Goal: Task Accomplishment & Management: Use online tool/utility

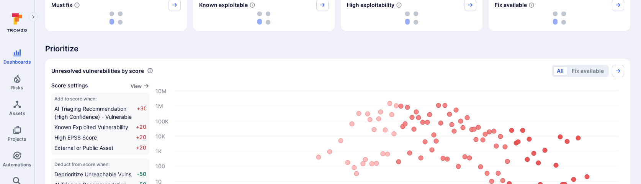
scroll to position [248, 0]
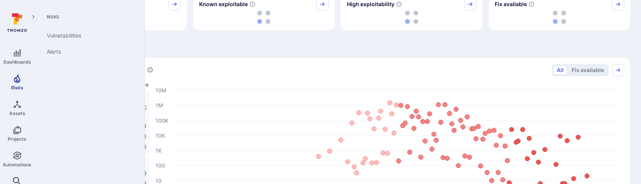
click at [18, 88] on span "Risks" at bounding box center [17, 88] width 12 height 6
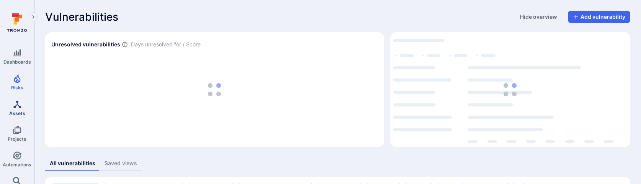
click at [12, 110] on span "Assets" at bounding box center [17, 113] width 16 height 6
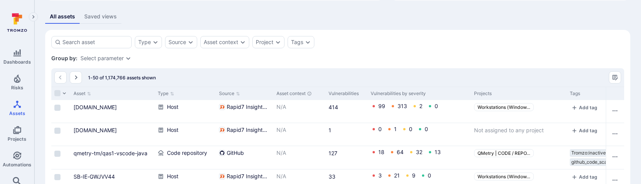
scroll to position [130, 0]
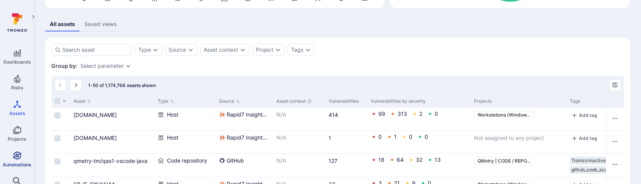
click at [23, 162] on span "Automations" at bounding box center [17, 164] width 29 height 6
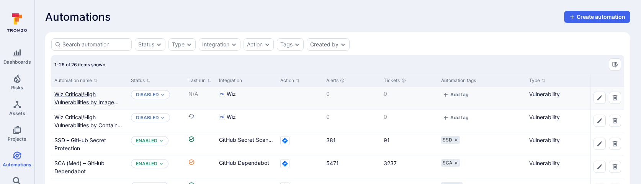
click at [92, 103] on link "Wiz Critical/High Vulnerabilities by Image Repo and Vulnerable Entity" at bounding box center [88, 102] width 68 height 23
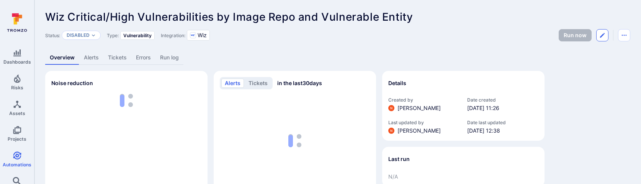
click at [600, 35] on icon "Edit automation" at bounding box center [602, 35] width 6 height 6
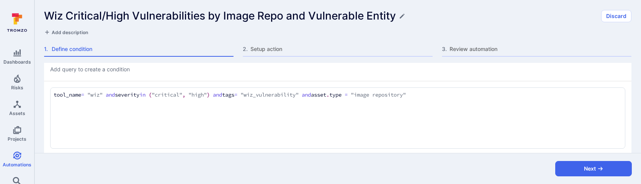
scroll to position [15, 0]
click at [468, 98] on textarea "tool_name = "wiz" and severity in ("critical", "high") and tags = "wiz_vulnerab…" at bounding box center [338, 97] width 568 height 8
type textarea "tool_name = "wiz" and severity in ("critical", "high") and tags = "wiz_vulnerab…"
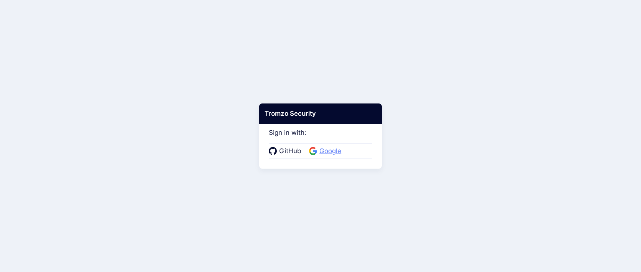
click at [315, 147] on link "Google" at bounding box center [326, 152] width 34 height 10
